Goal: Task Accomplishment & Management: Complete application form

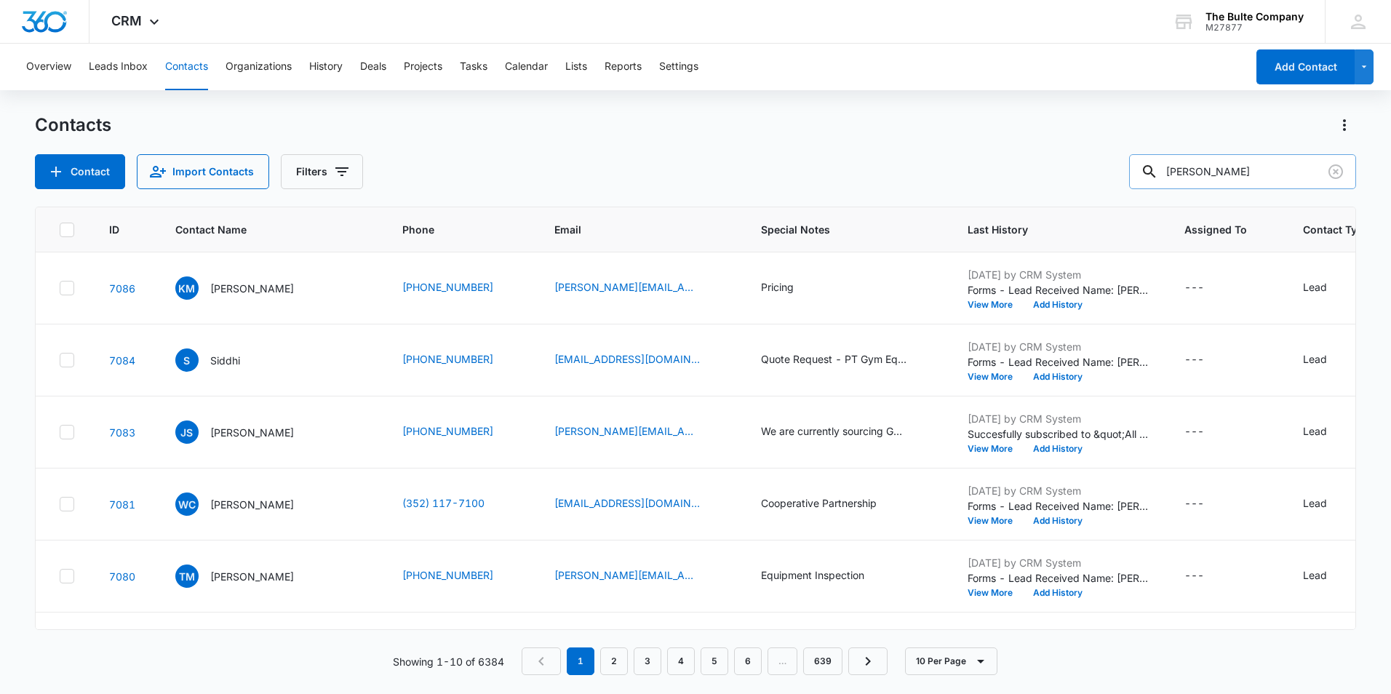
type input "[PERSON_NAME]"
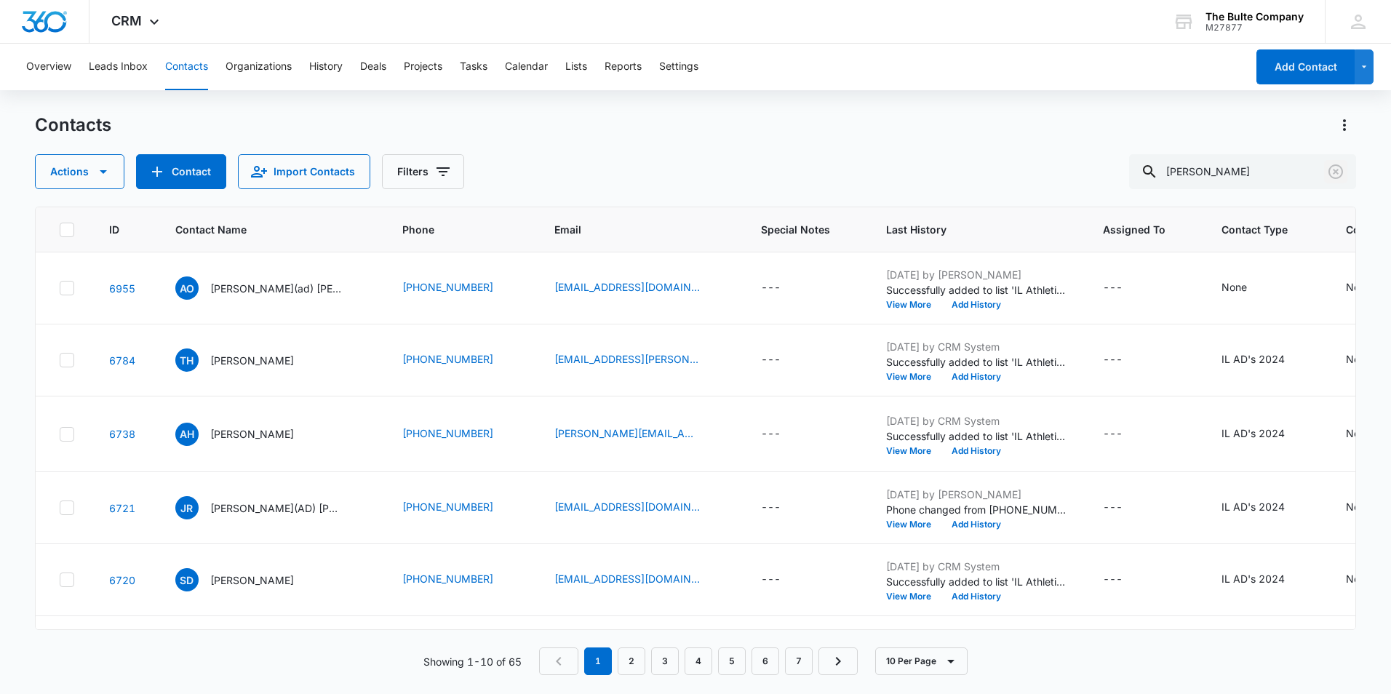
click at [1339, 169] on icon "Clear" at bounding box center [1335, 171] width 17 height 17
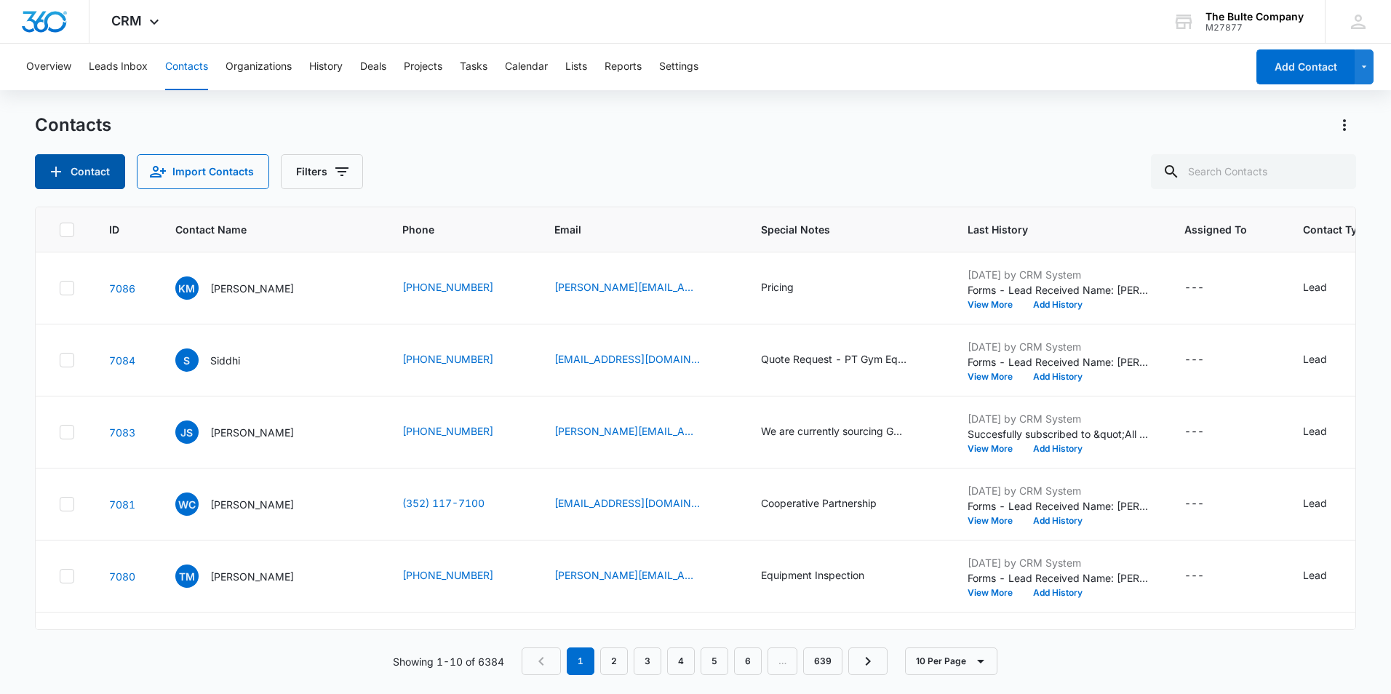
click at [49, 164] on icon "Add Contact" at bounding box center [55, 171] width 17 height 17
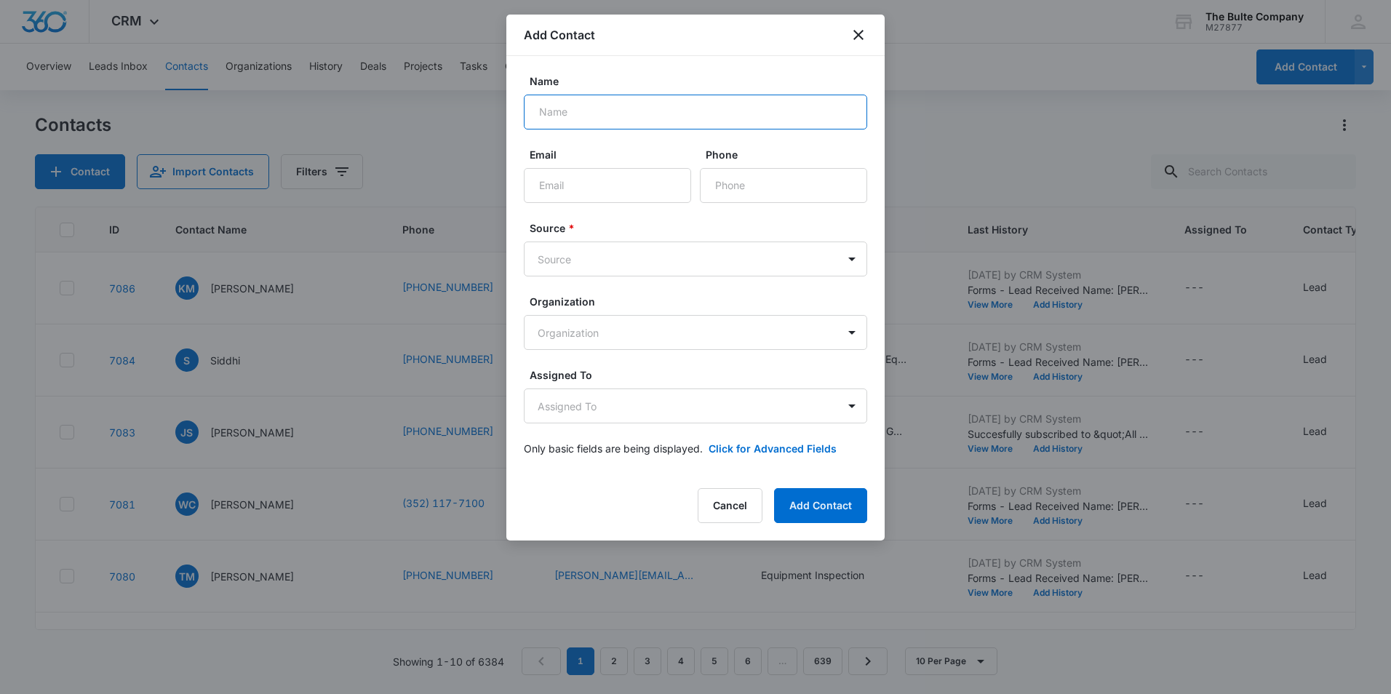
paste input "[PERSON_NAME]"
type input "[PERSON_NAME]"
click at [593, 194] on input "Email" at bounding box center [607, 185] width 167 height 35
paste input "[EMAIL_ADDRESS][DOMAIN_NAME]"
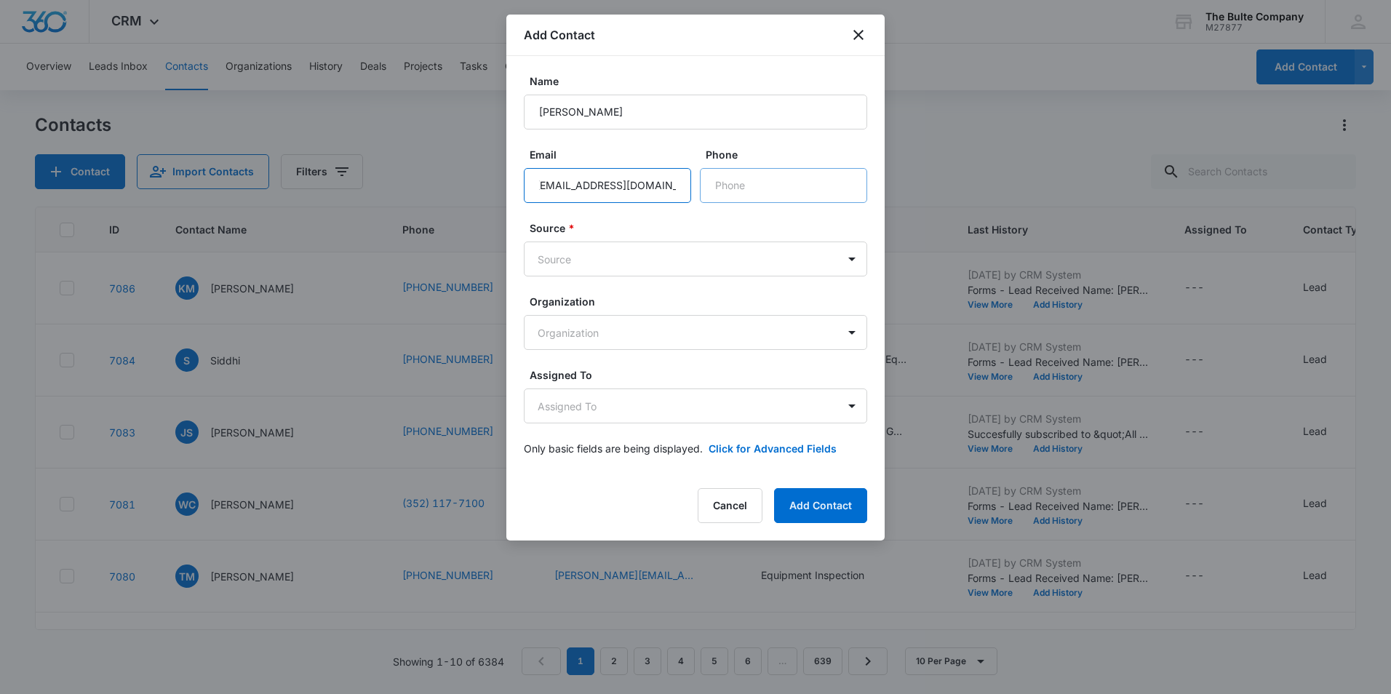
type input "[EMAIL_ADDRESS][DOMAIN_NAME]"
click at [738, 191] on input "Phone" at bounding box center [783, 185] width 167 height 35
paste input "[PHONE_NUMBER]"
type input "[PHONE_NUMBER]"
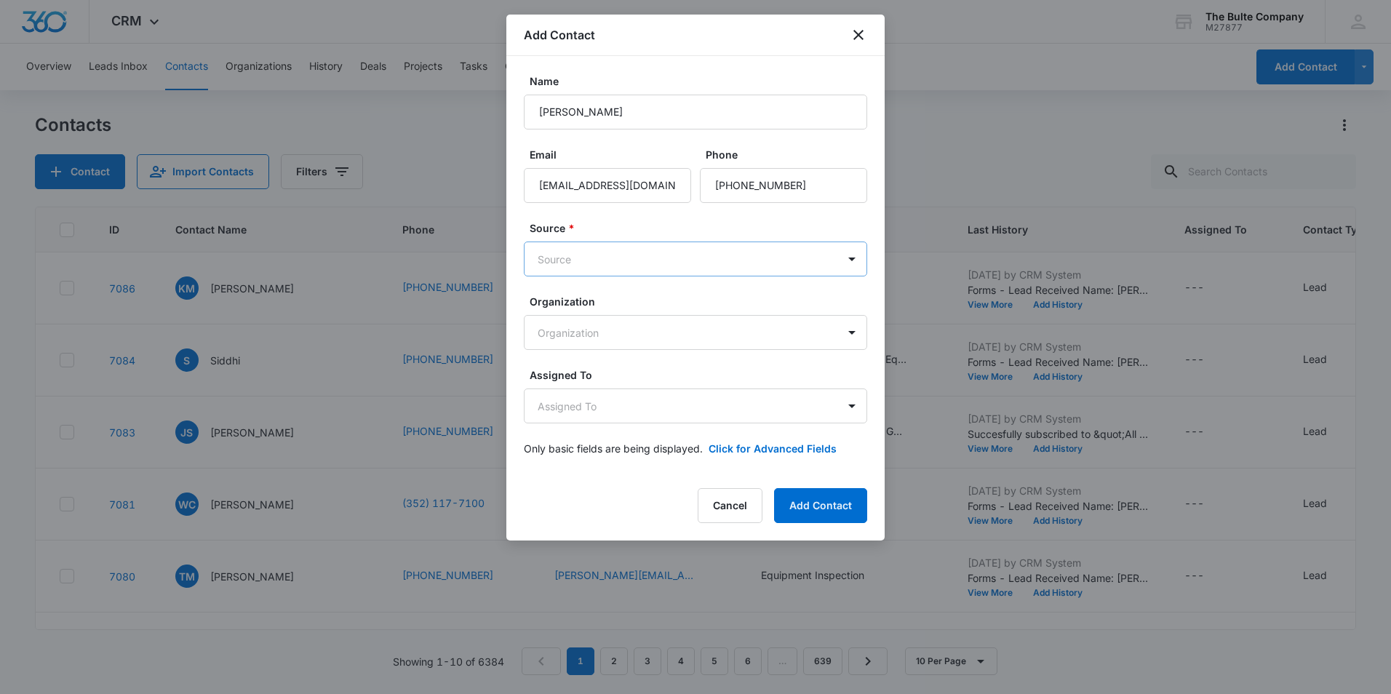
click at [594, 260] on body "CRM Apps Reputation Websites Forms CRM Email Social Content Ads Intelligence Fi…" at bounding box center [695, 347] width 1391 height 694
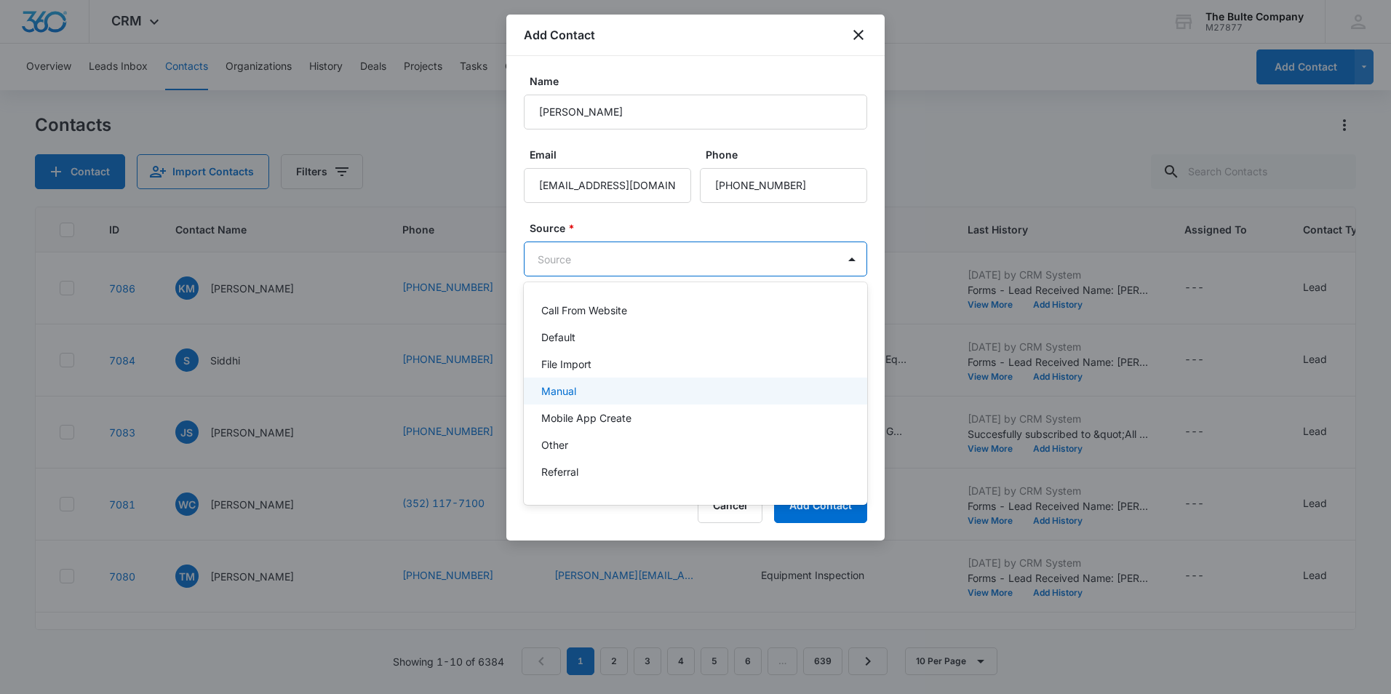
click at [603, 394] on div "Manual" at bounding box center [694, 390] width 306 height 15
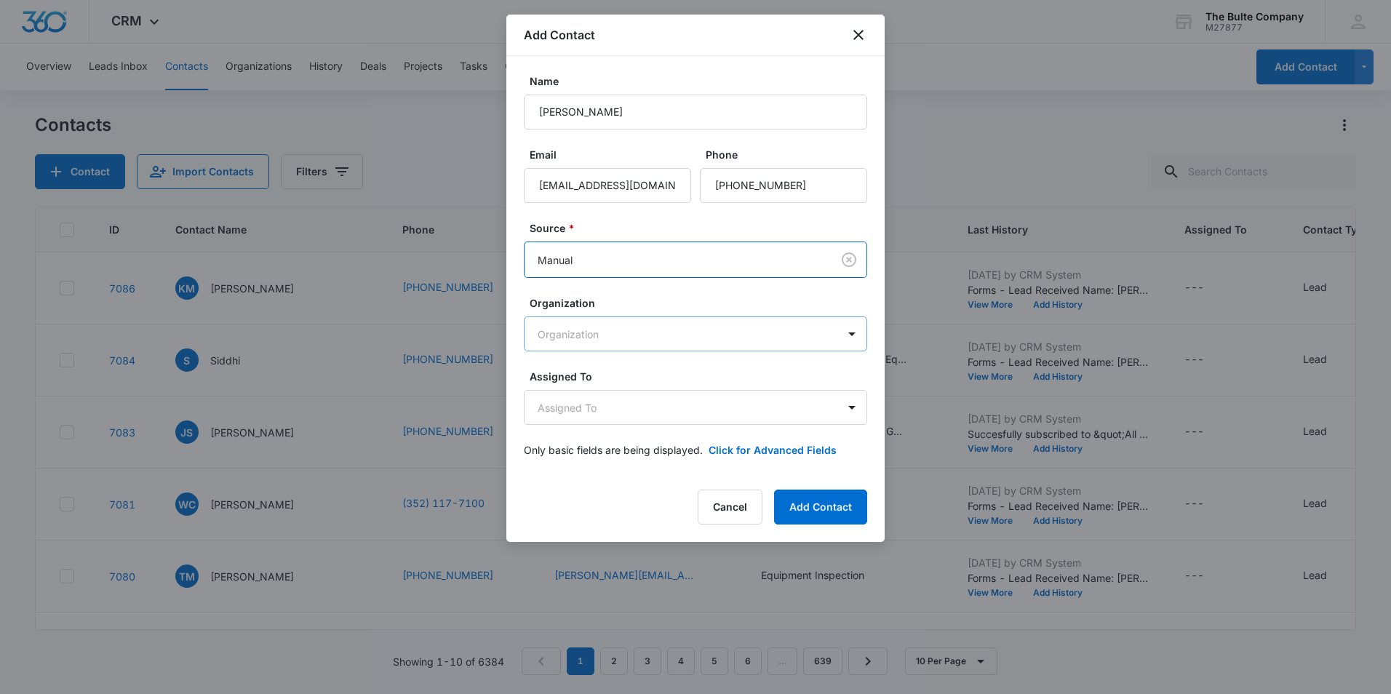
click at [633, 331] on body "CRM Apps Reputation Websites Forms CRM Email Social Content Ads Intelligence Fi…" at bounding box center [695, 347] width 1391 height 694
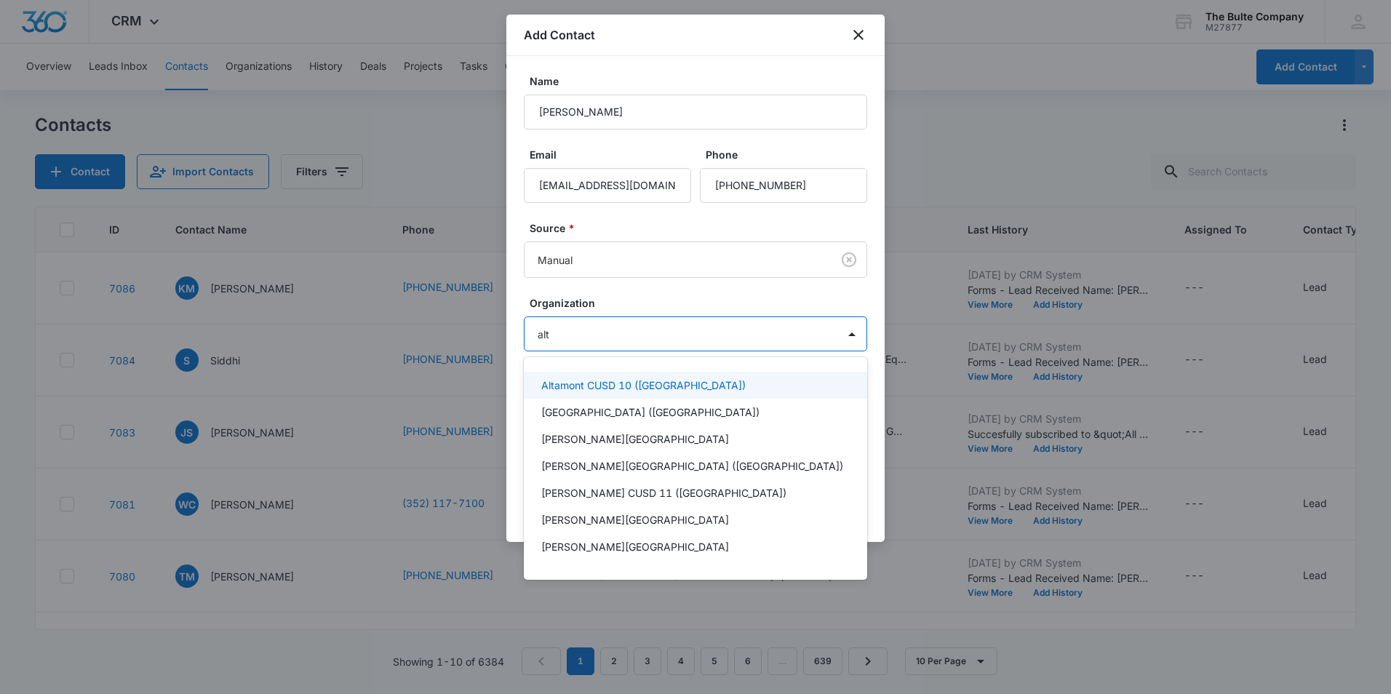
type input "alta"
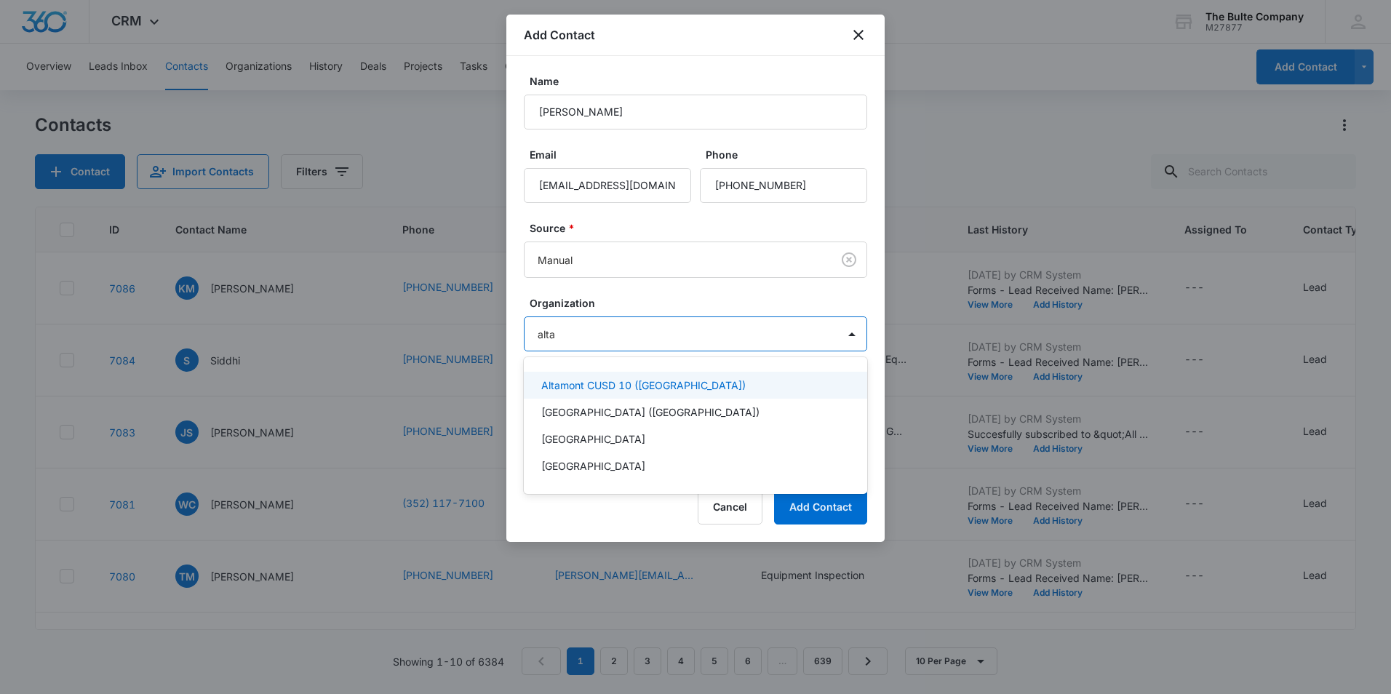
click at [628, 386] on p "Altamont CUSD 10 ([GEOGRAPHIC_DATA])" at bounding box center [643, 385] width 204 height 15
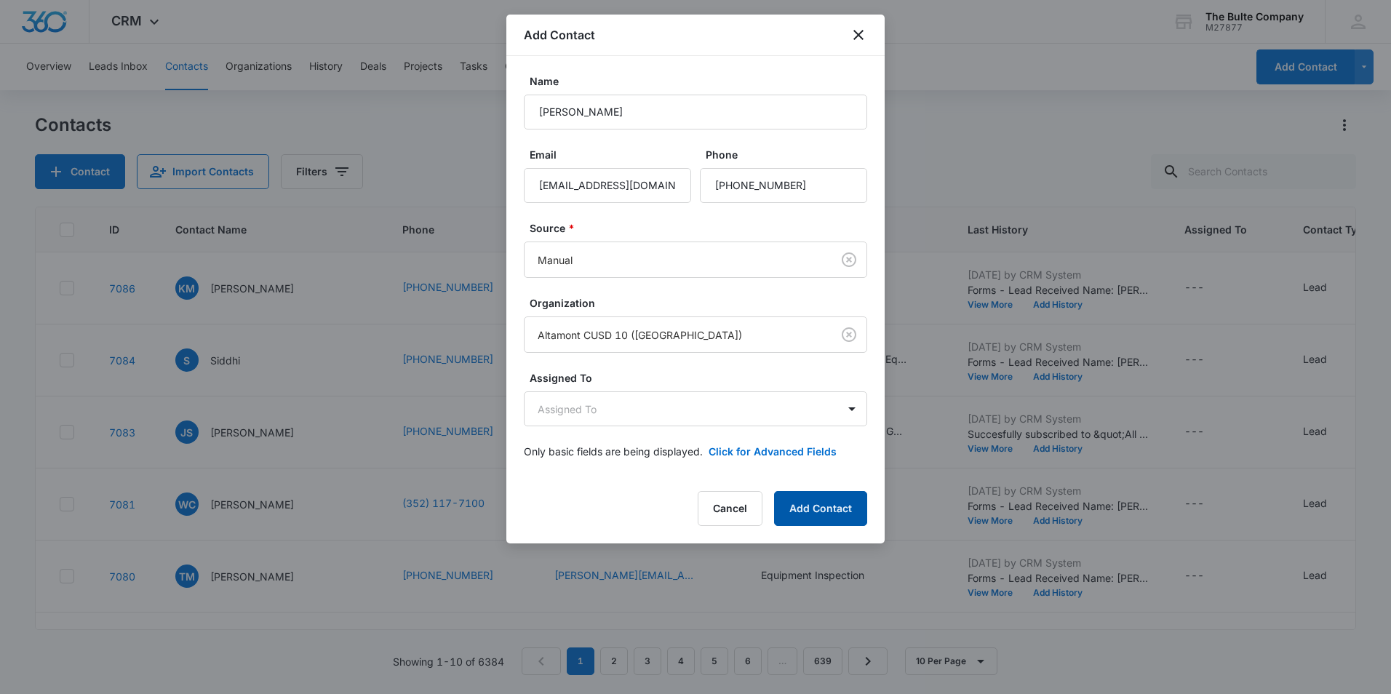
click at [818, 514] on button "Add Contact" at bounding box center [820, 508] width 93 height 35
